Goal: Information Seeking & Learning: Obtain resource

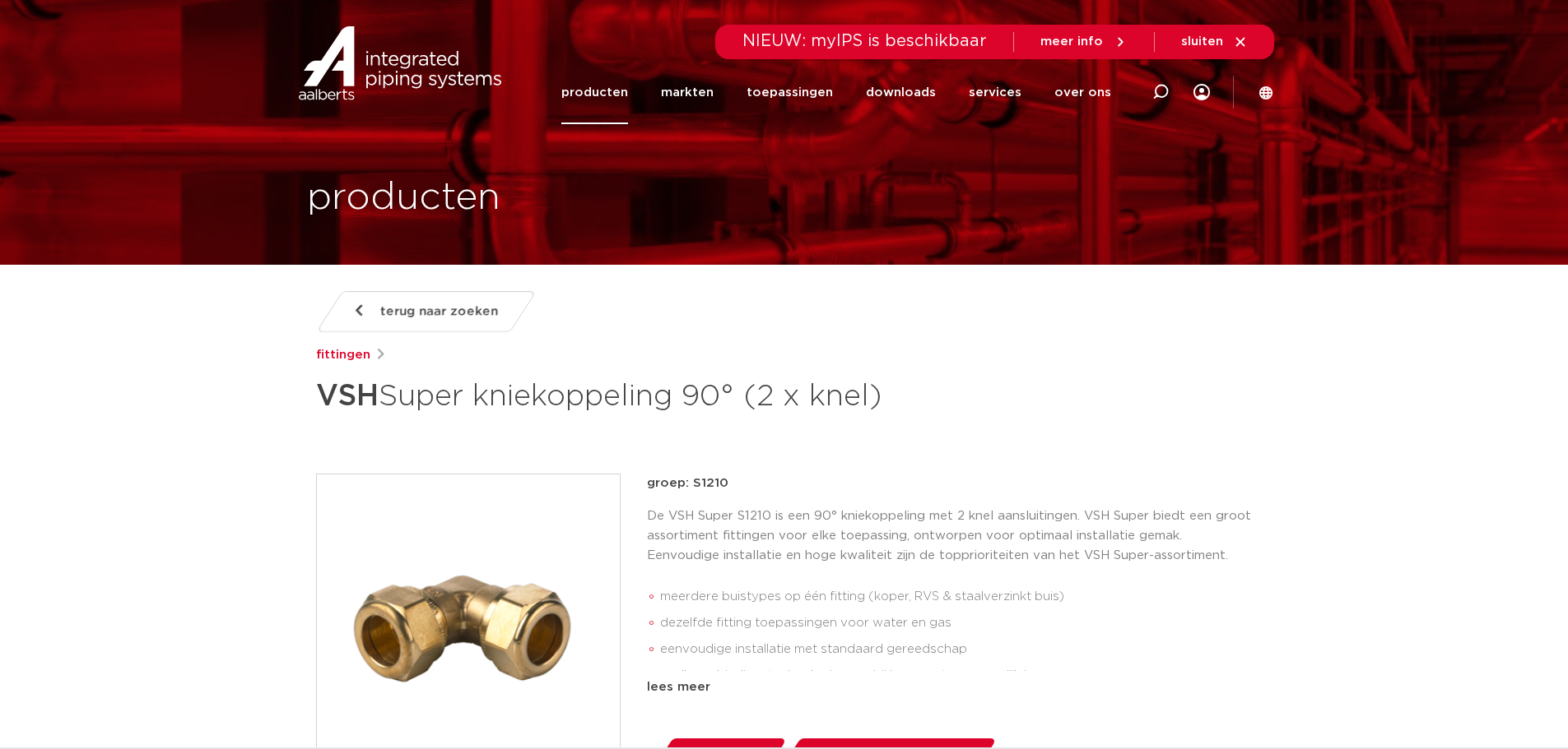
click at [1163, 92] on icon at bounding box center [1160, 92] width 17 height 17
click at [791, 87] on input "Zoeken" at bounding box center [912, 89] width 517 height 33
paste input "0860508"
type input "0860508"
click button "Zoeken" at bounding box center [0, 0] width 0 height 0
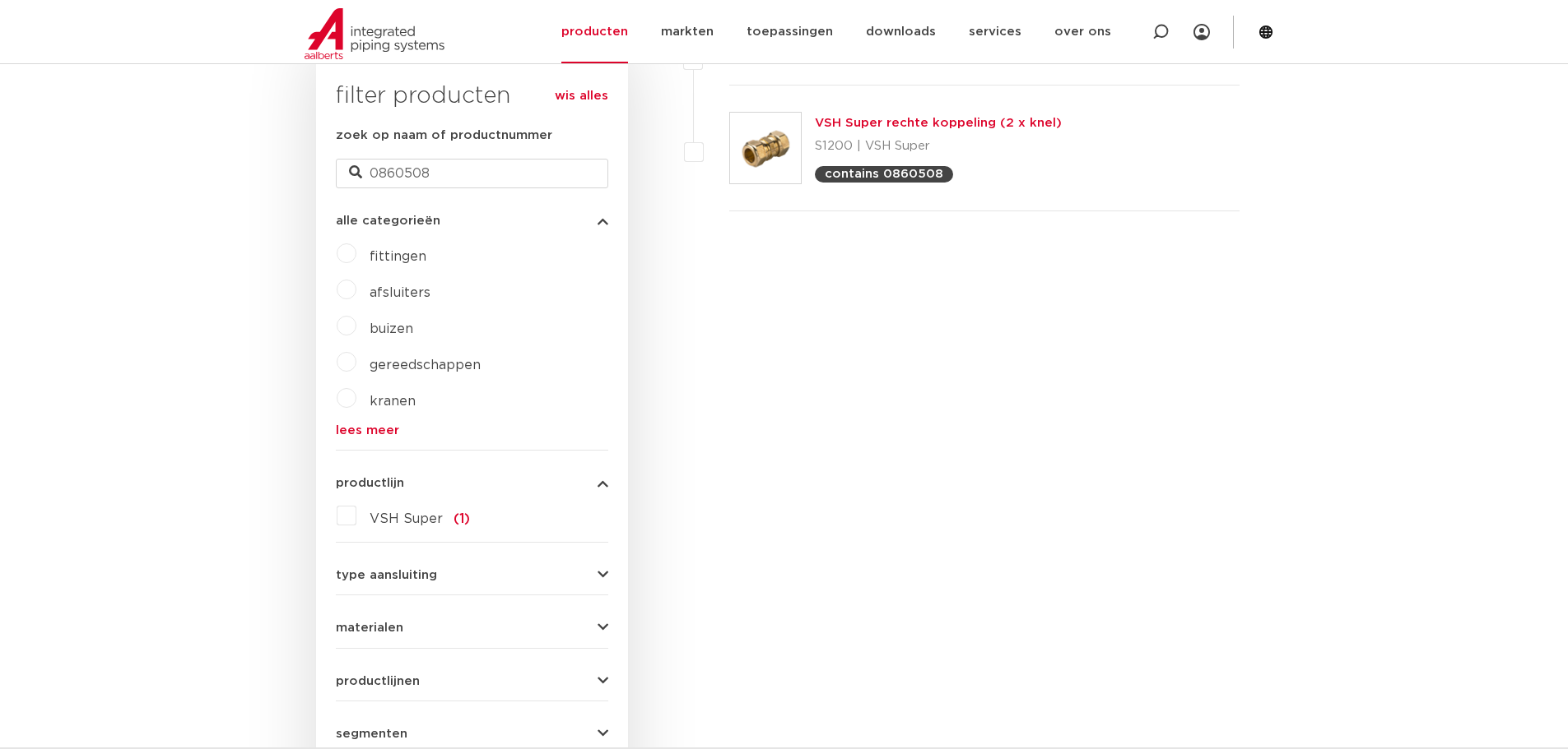
click at [892, 121] on link "VSH Super rechte koppeling (2 x knel)" at bounding box center [938, 122] width 247 height 13
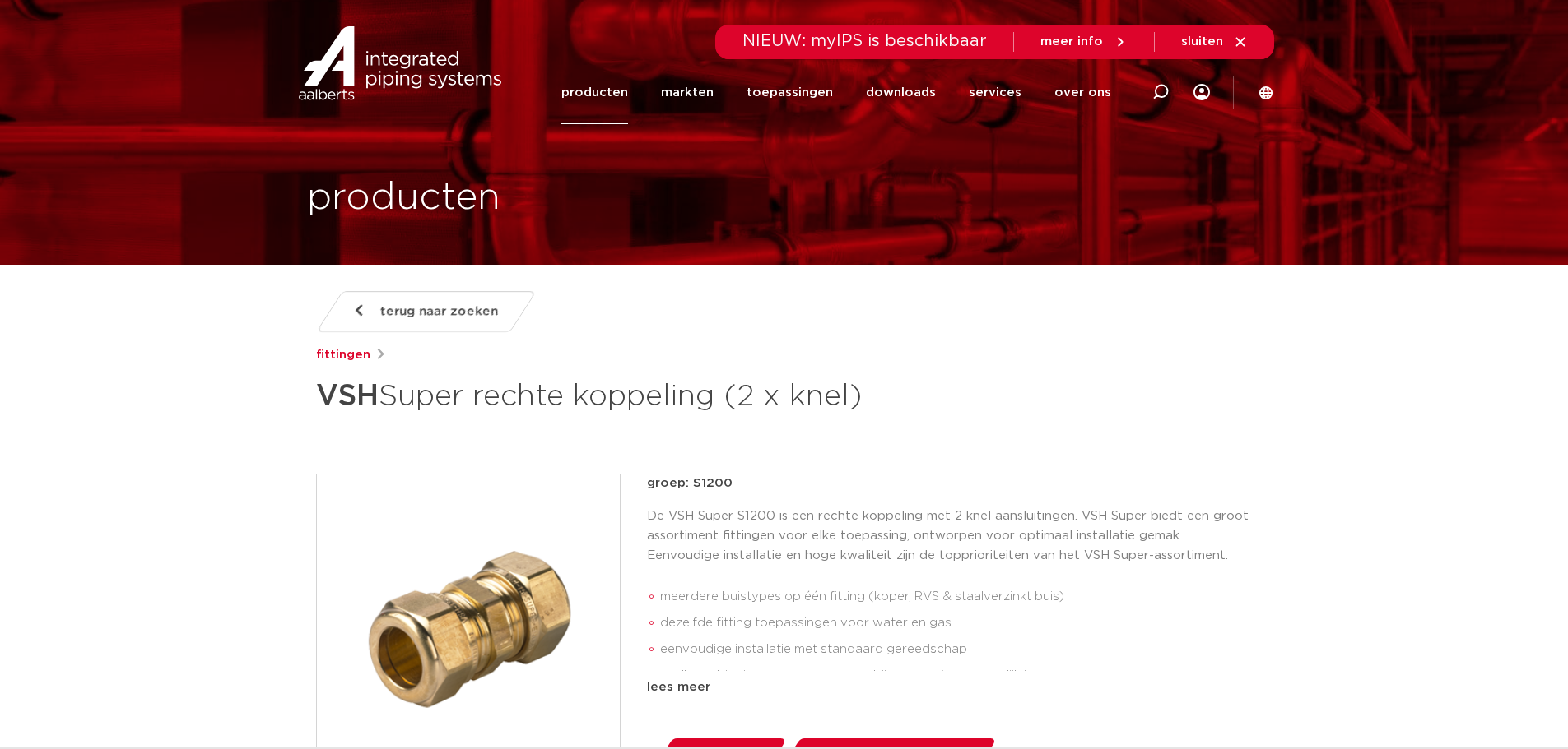
click at [698, 684] on div "lees meer" at bounding box center [949, 688] width 605 height 20
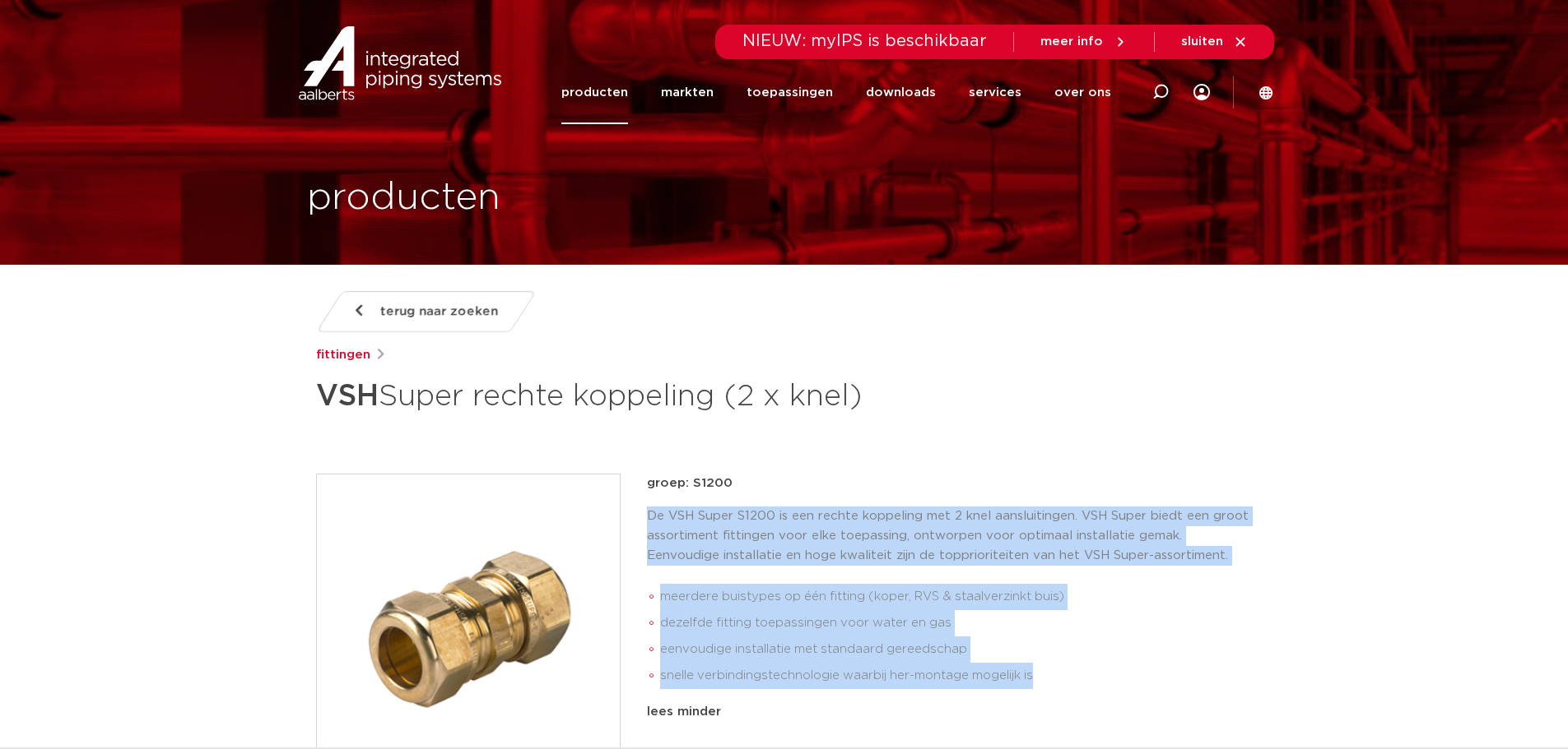
drag, startPoint x: 1046, startPoint y: 671, endPoint x: 645, endPoint y: 521, distance: 428.1
click at [645, 521] on div "groep: S1200 De VSH Super S1200 is een rechte koppeling met 2 knel aansluitinge…" at bounding box center [784, 643] width 936 height 340
copy div "De VSH Super S1200 is een rechte koppeling met 2 knel aansluitingen. VSH Super …"
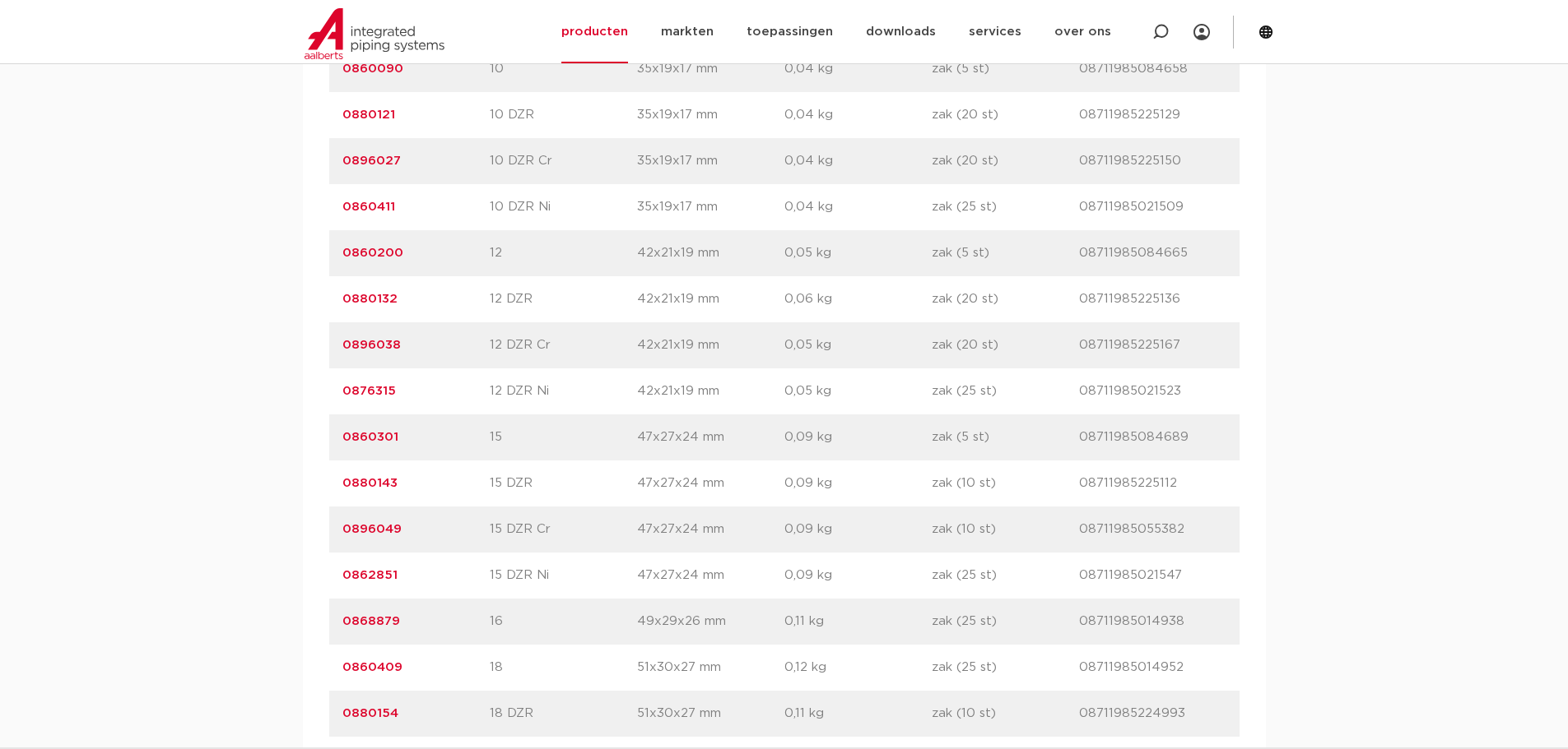
scroll to position [877, 0]
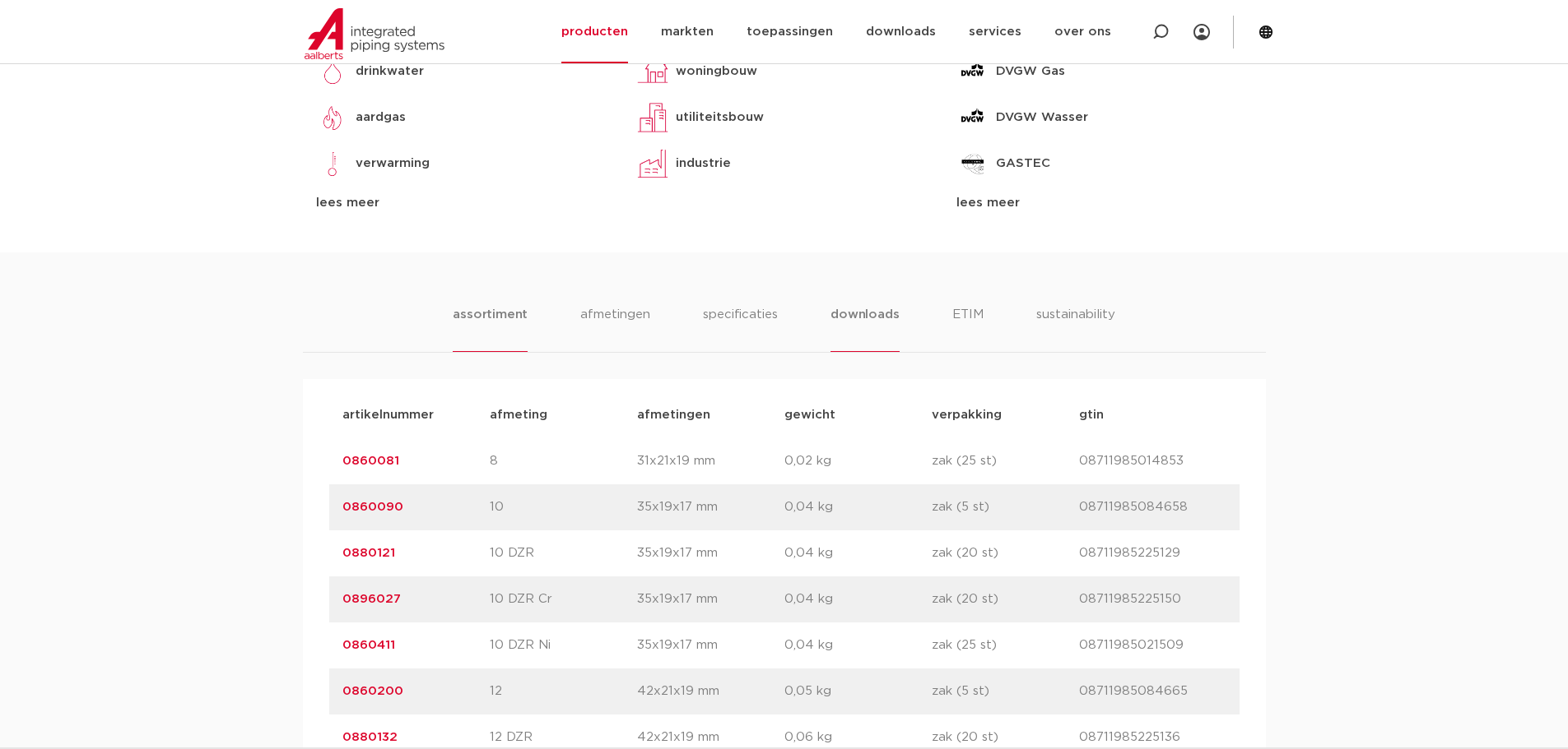
click at [867, 323] on li "downloads" at bounding box center [864, 329] width 68 height 47
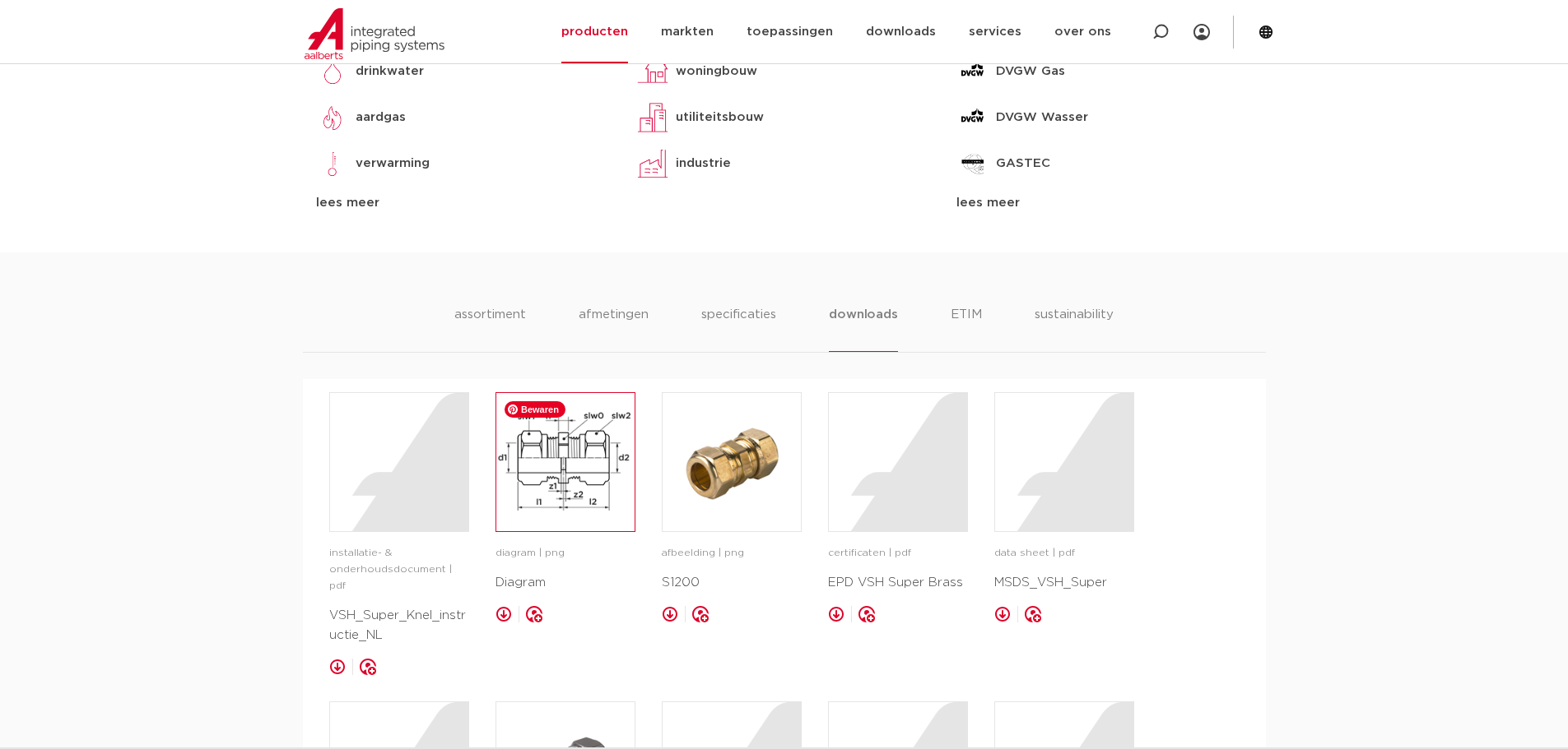
click at [564, 467] on img at bounding box center [566, 462] width 138 height 138
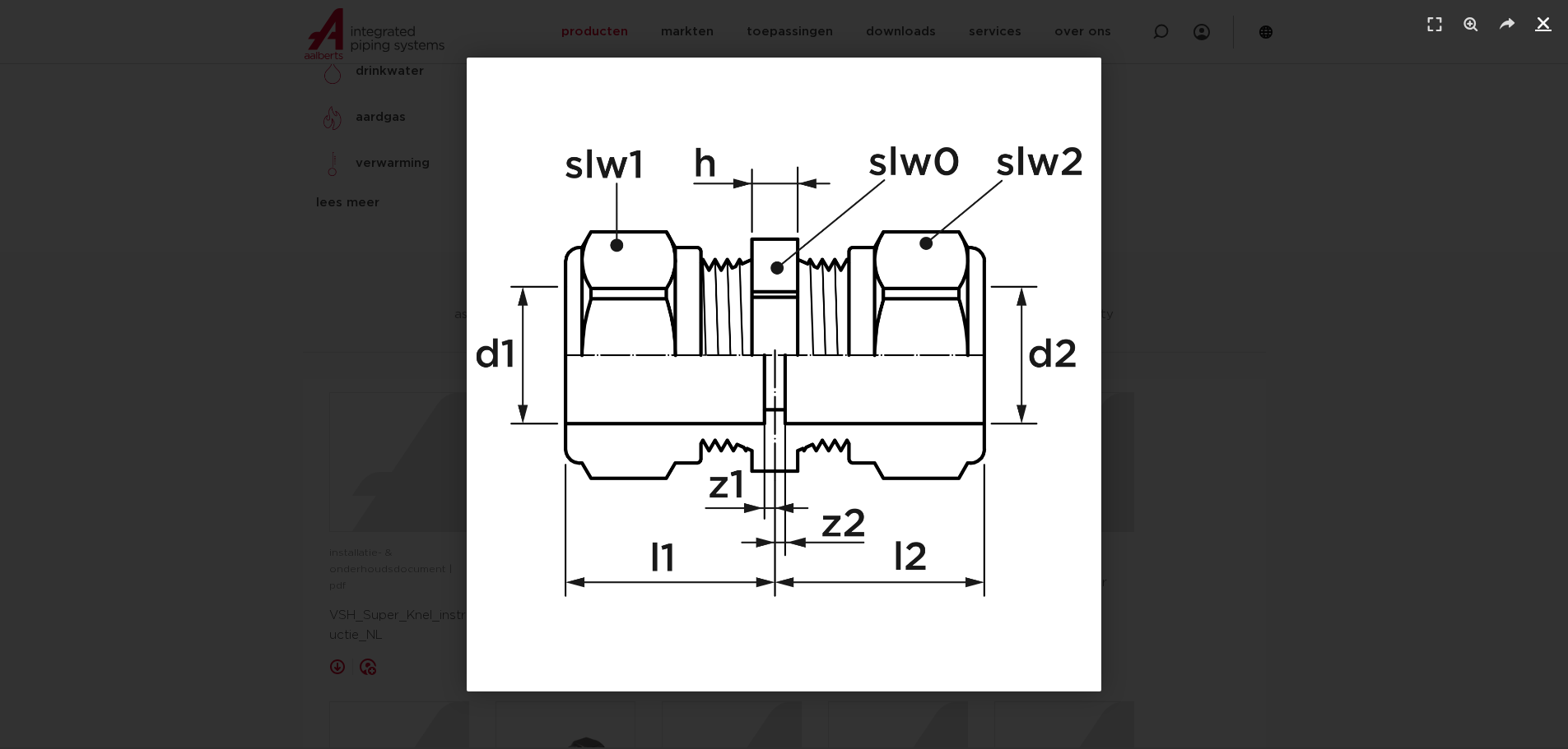
click at [1532, 23] on link "Sluiten (Esc)" at bounding box center [1542, 23] width 25 height 25
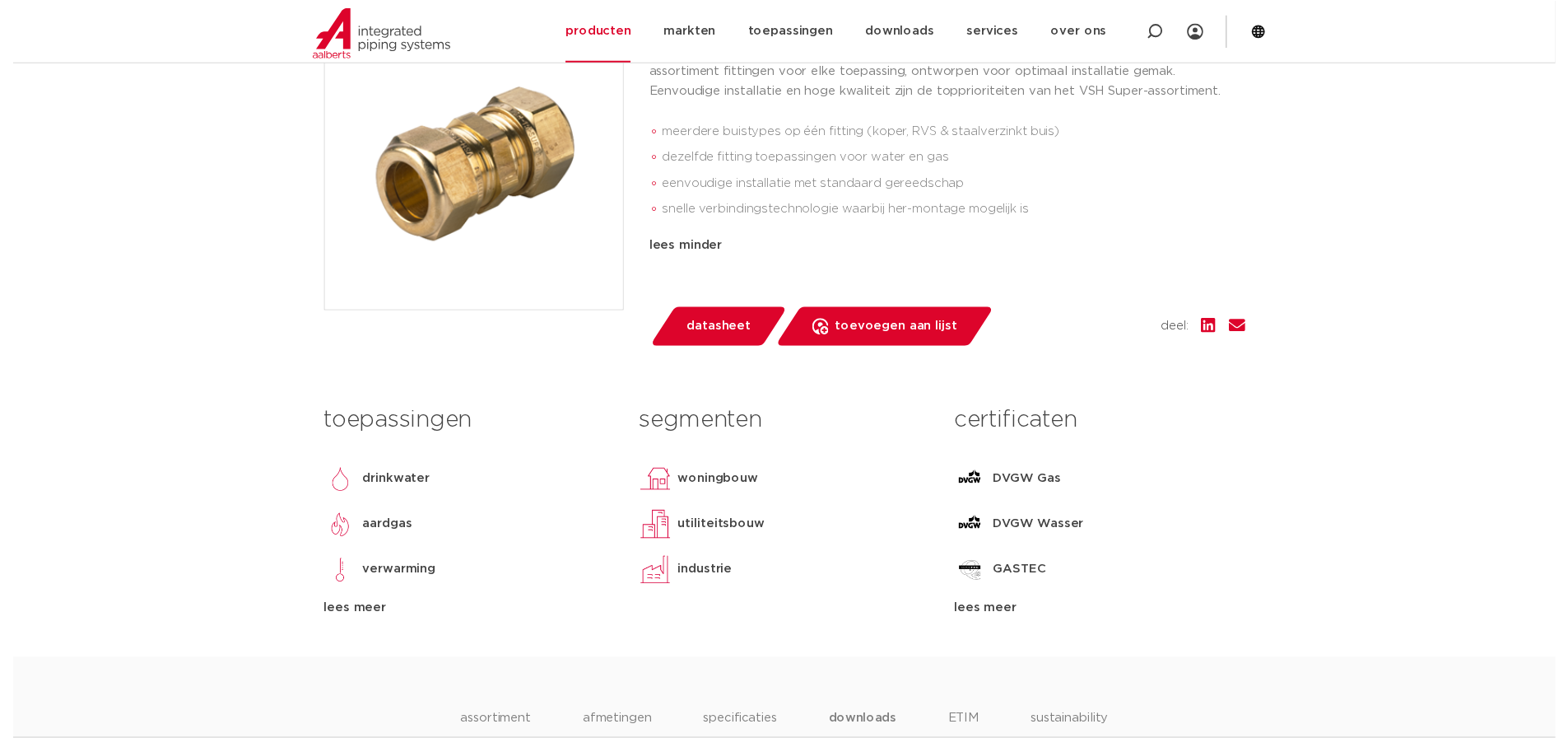
scroll to position [439, 0]
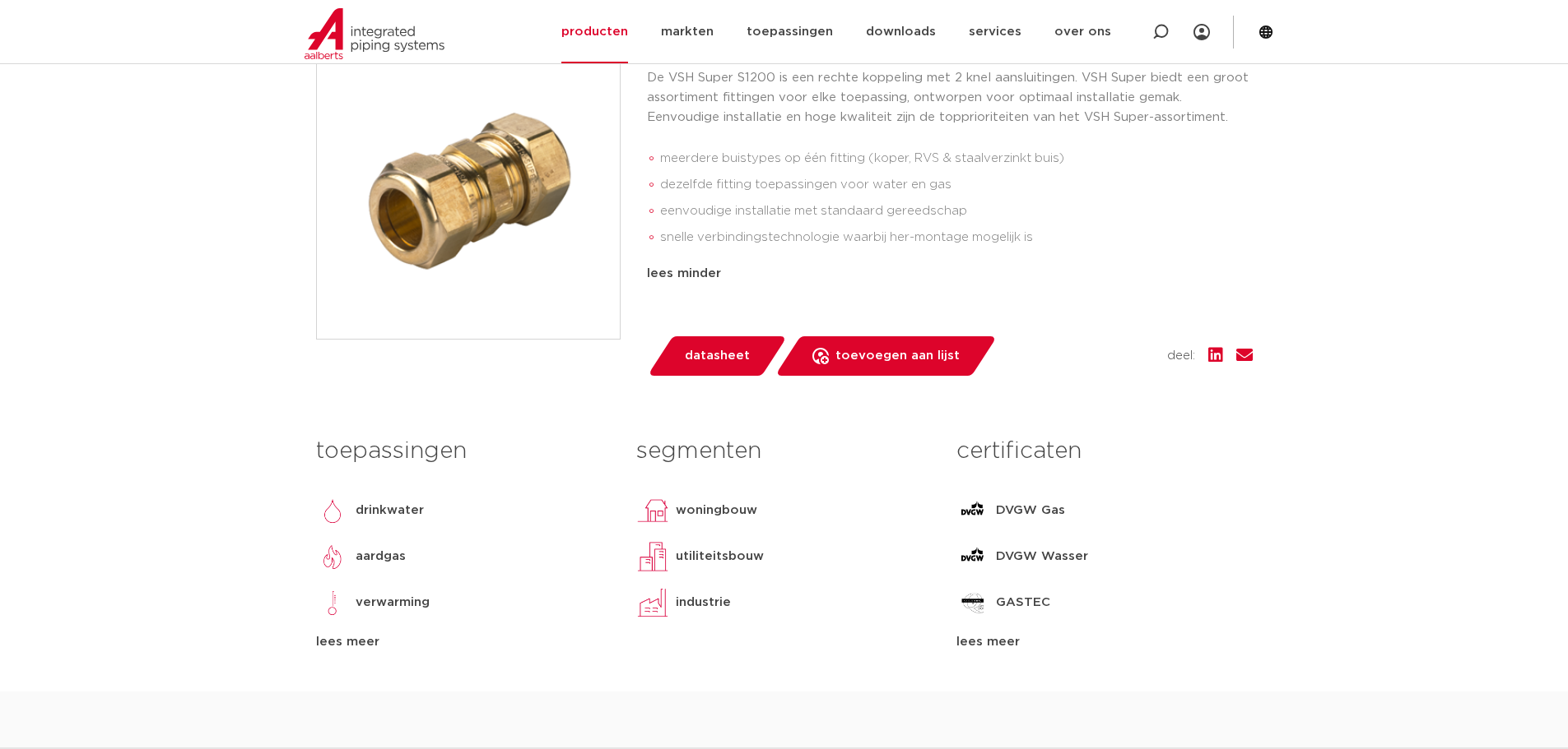
click at [719, 358] on span "datasheet" at bounding box center [717, 356] width 65 height 27
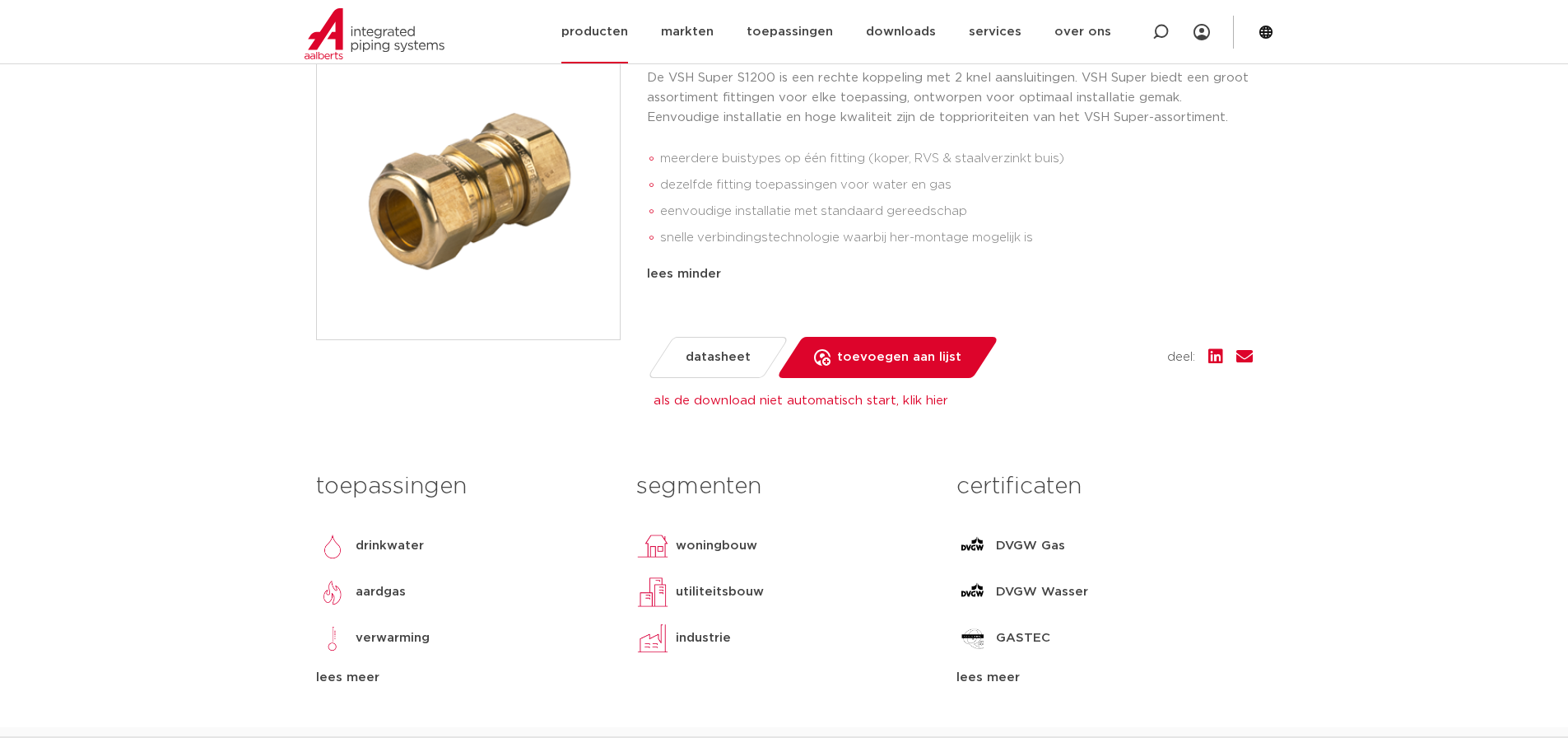
click at [1161, 30] on icon at bounding box center [1160, 32] width 17 height 17
click at [767, 38] on input "Zoeken" at bounding box center [914, 30] width 517 height 33
paste input "0861454"
type input "0861454"
click button "Zoeken" at bounding box center [0, 0] width 0 height 0
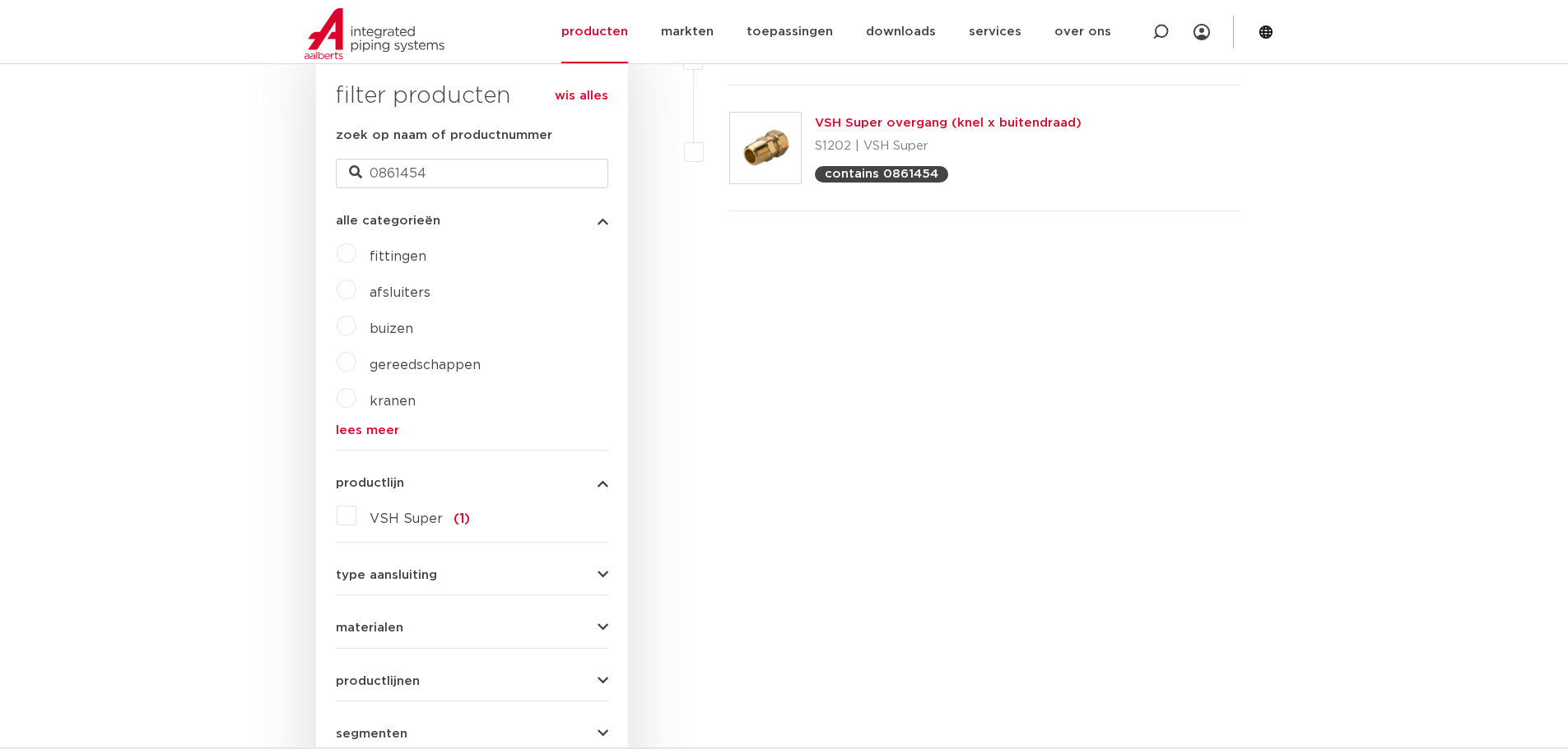
scroll to position [438, 0]
click at [911, 123] on link "VSH Super overgang (knel x buitendraad)" at bounding box center [948, 122] width 267 height 13
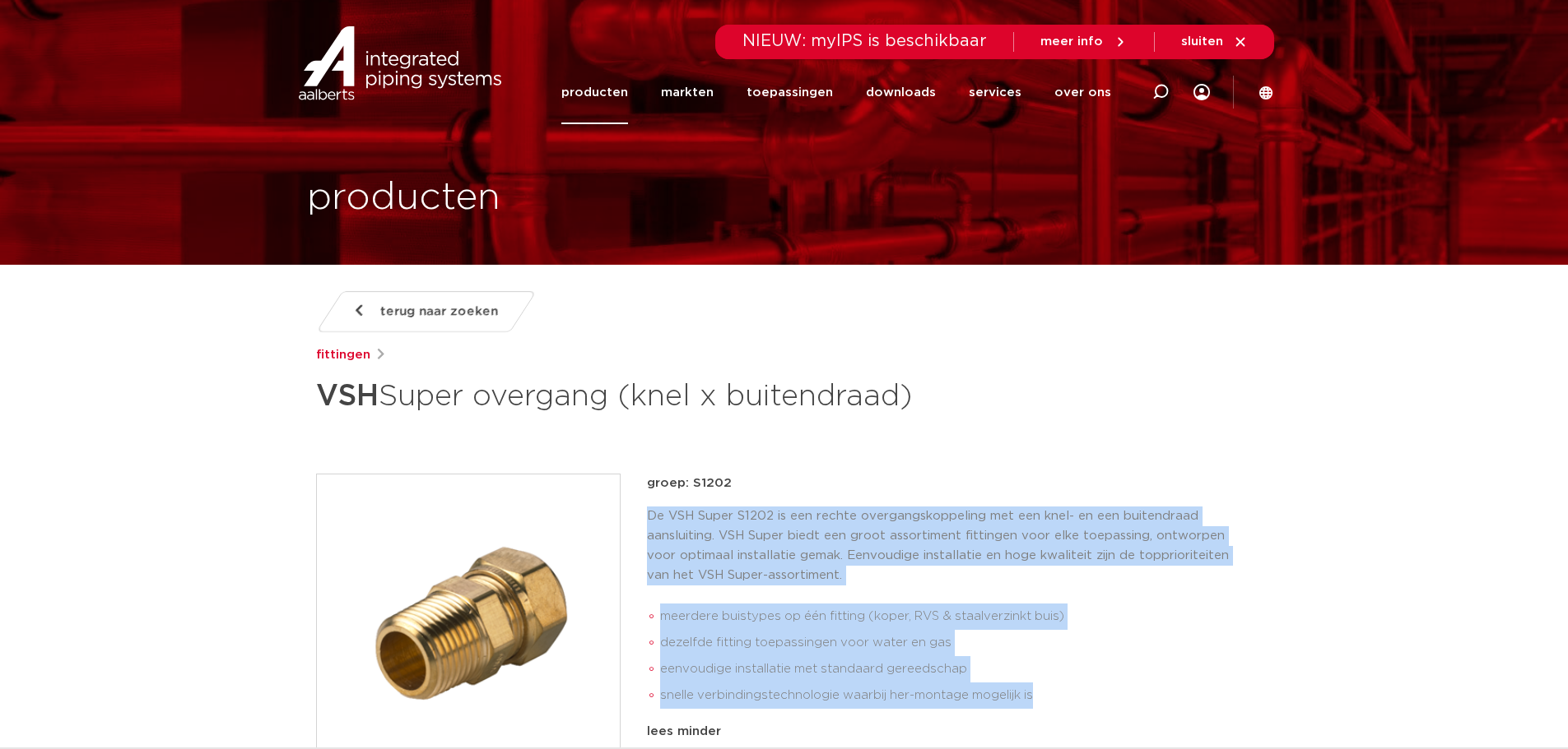
drag, startPoint x: 1055, startPoint y: 697, endPoint x: 647, endPoint y: 516, distance: 446.3
click at [647, 516] on div "De VSH Super S1202 is een rechte overgangskoppeling met een knel- en een buiten…" at bounding box center [949, 611] width 605 height 209
copy div "De VSH Super S1202 is een rechte overgangskoppeling met een knel- en een buiten…"
